Goal: Transaction & Acquisition: Purchase product/service

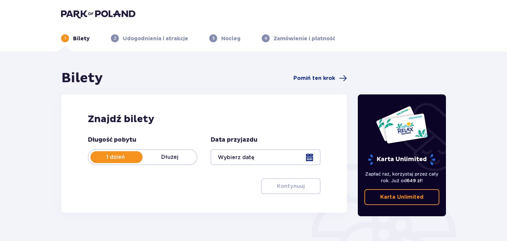
type input "[DATE]"
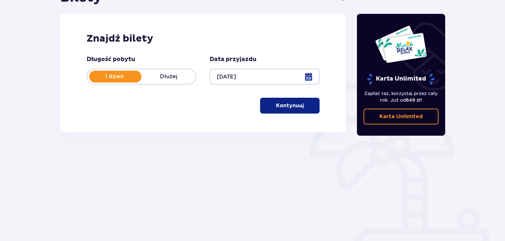
scroll to position [95, 0]
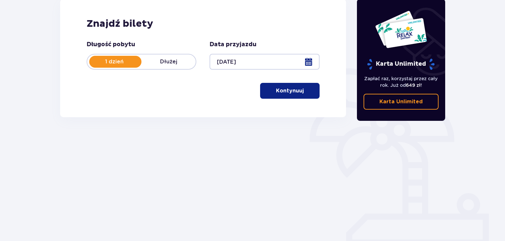
drag, startPoint x: 298, startPoint y: 91, endPoint x: 301, endPoint y: 91, distance: 3.6
click at [298, 91] on button "Kontynuuj" at bounding box center [289, 91] width 59 height 16
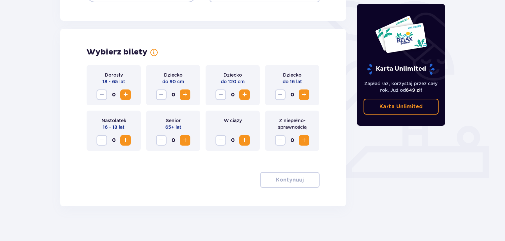
scroll to position [168, 0]
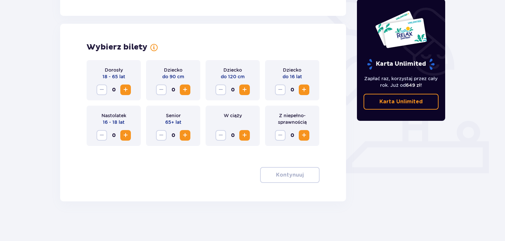
click at [124, 89] on span "Zwiększ" at bounding box center [126, 90] width 8 height 8
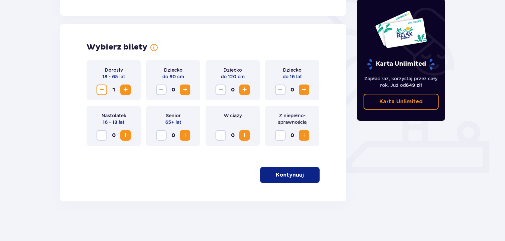
click at [124, 89] on span "Zwiększ" at bounding box center [126, 90] width 8 height 8
click at [306, 89] on span "Zwiększ" at bounding box center [304, 90] width 8 height 8
click at [286, 176] on p "Kontynuuj" at bounding box center [290, 174] width 28 height 7
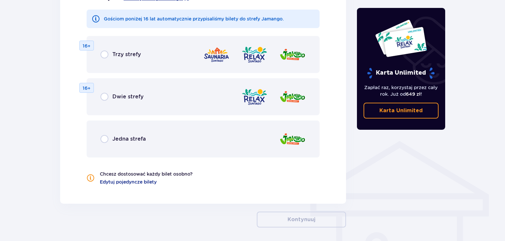
scroll to position [403, 0]
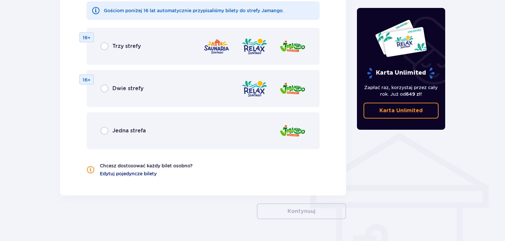
click at [102, 130] on input "radio" at bounding box center [104, 131] width 8 height 8
radio input "true"
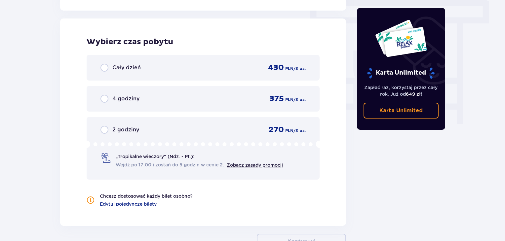
scroll to position [591, 0]
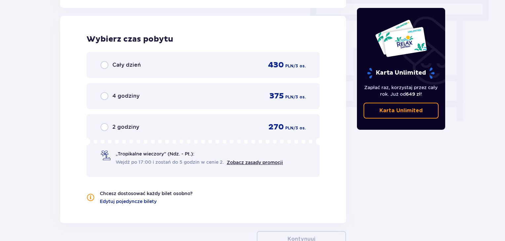
click at [101, 65] on input "radio" at bounding box center [104, 65] width 8 height 8
radio input "true"
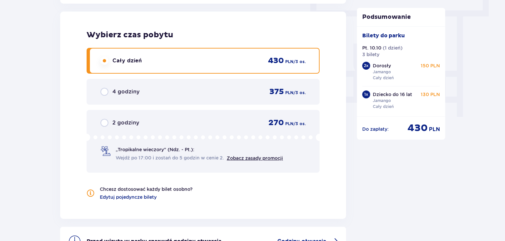
scroll to position [673, 0]
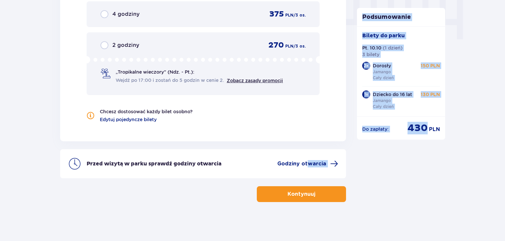
drag, startPoint x: 308, startPoint y: 161, endPoint x: 505, endPoint y: 161, distance: 196.8
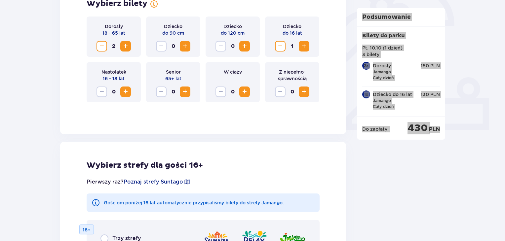
scroll to position [376, 0]
